Goal: Task Accomplishment & Management: Use online tool/utility

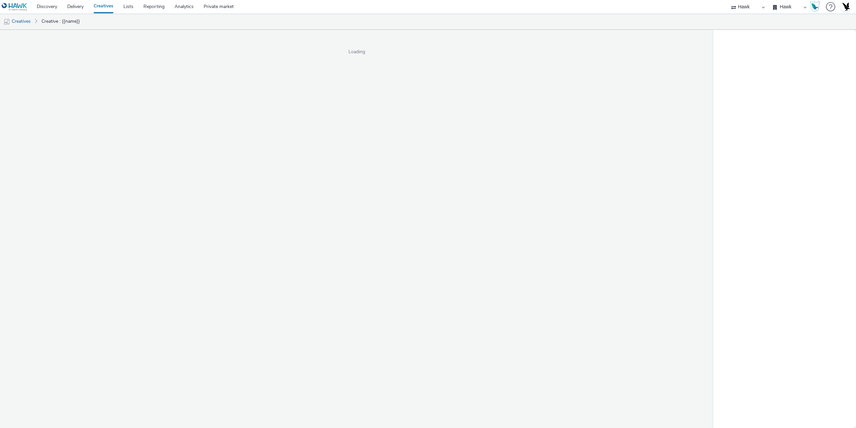
select select "11a7df10-284f-415c-b52a-427acf4c31ae"
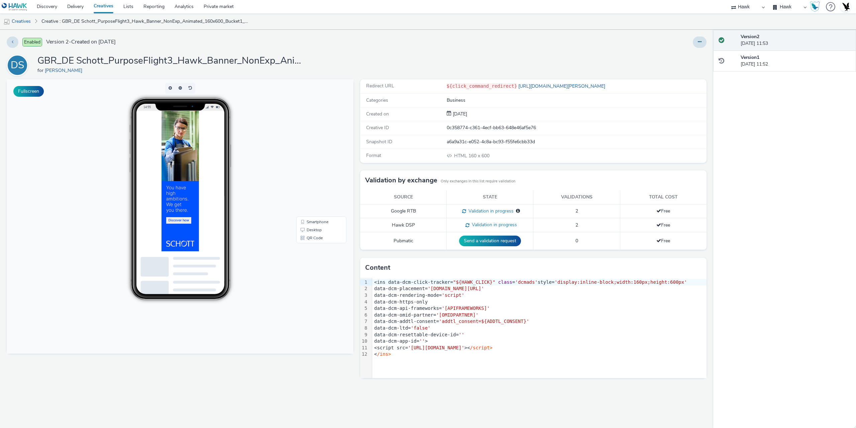
click at [417, 310] on div "data-dcm-api-frameworks= '[APIFRAMEWORKS]'" at bounding box center [539, 308] width 334 height 7
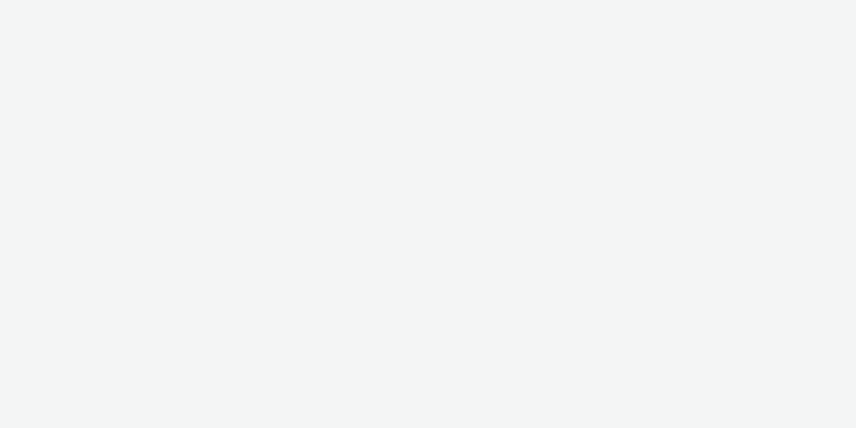
select select "11a7df10-284f-415c-b52a-427acf4c31ae"
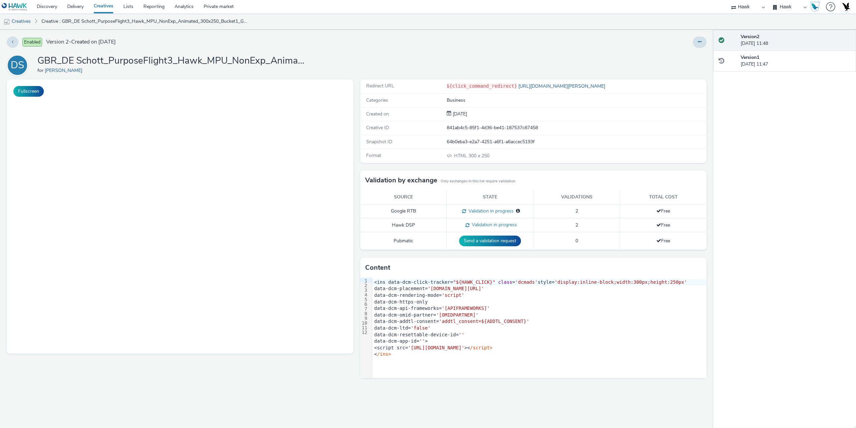
select select "11a7df10-284f-415c-b52a-427acf4c31ae"
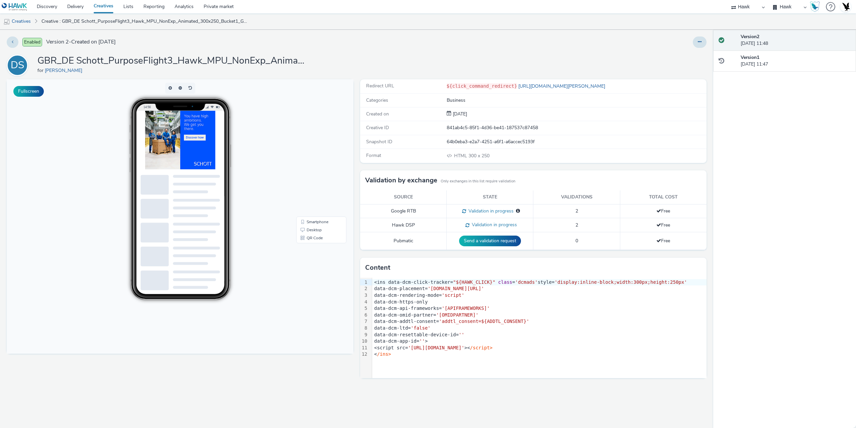
click at [435, 336] on div "data-dcm-resettable-device-id= ''" at bounding box center [539, 334] width 334 height 7
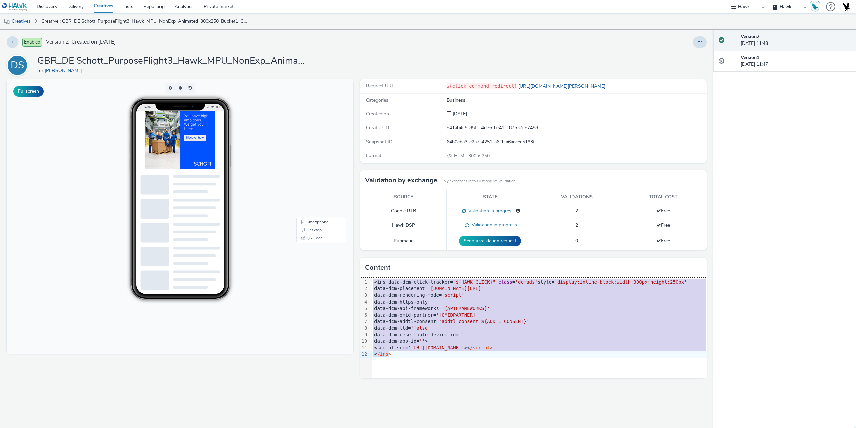
copy div "<ins data-dcm-click-tracker= "${HAWK_CLICK}" class = 'dcmads' style= 'display:i…"
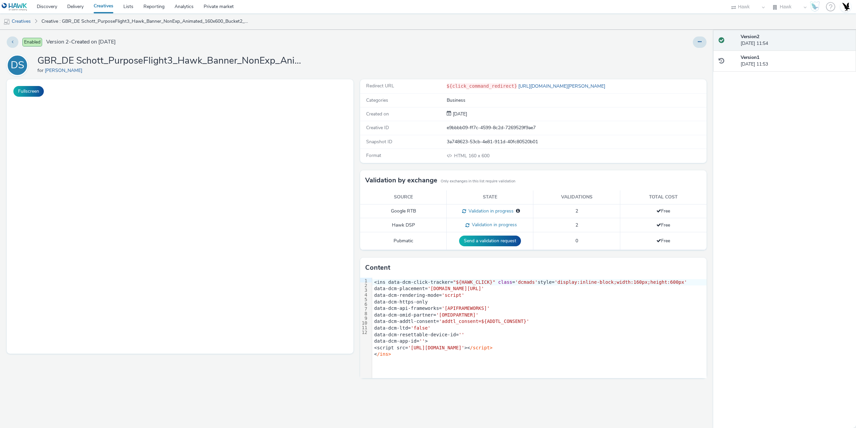
select select "11a7df10-284f-415c-b52a-427acf4c31ae"
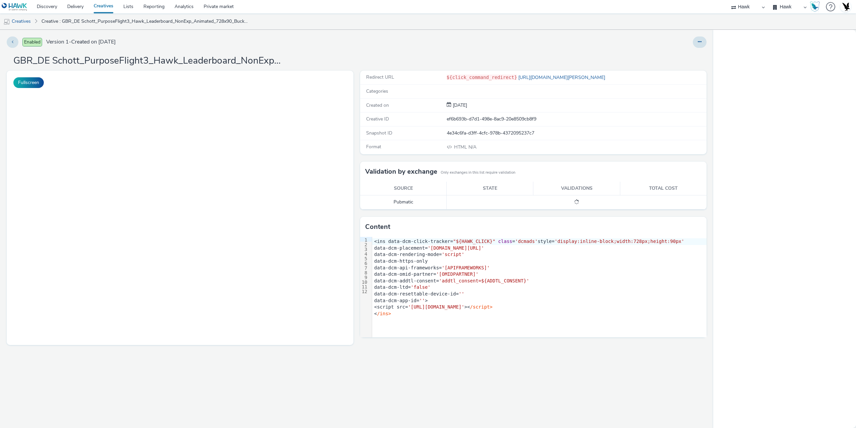
select select "11a7df10-284f-415c-b52a-427acf4c31ae"
